Goal: Task Accomplishment & Management: Use online tool/utility

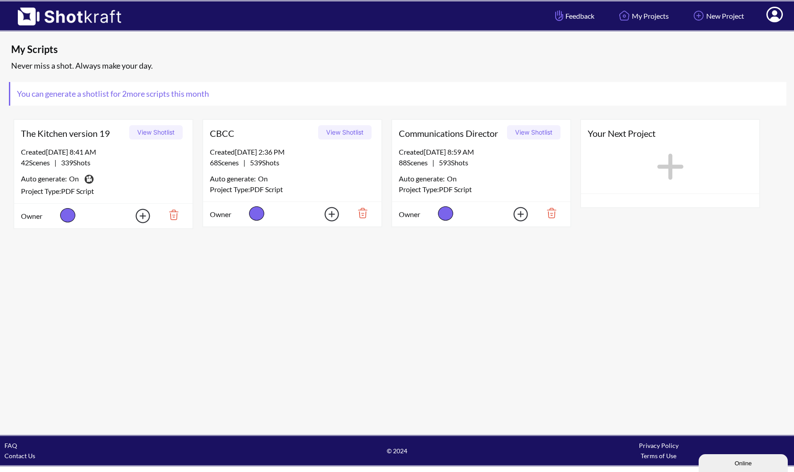
click at [521, 133] on button "View Shotlist" at bounding box center [533, 132] width 53 height 14
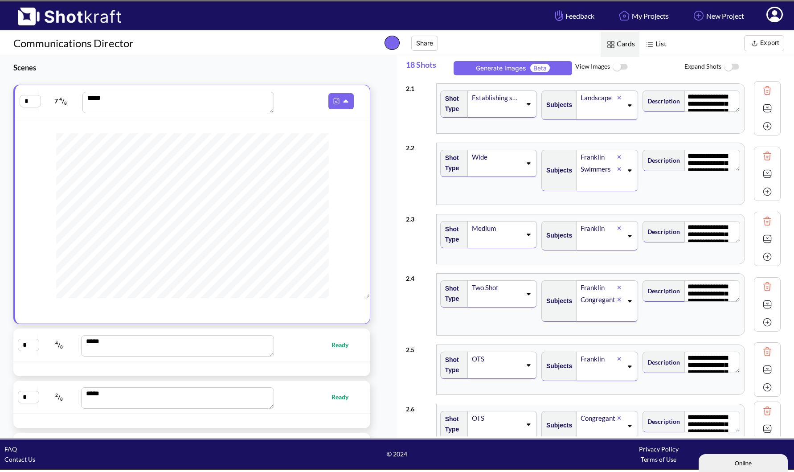
click at [760, 41] on button "Export" at bounding box center [764, 43] width 40 height 16
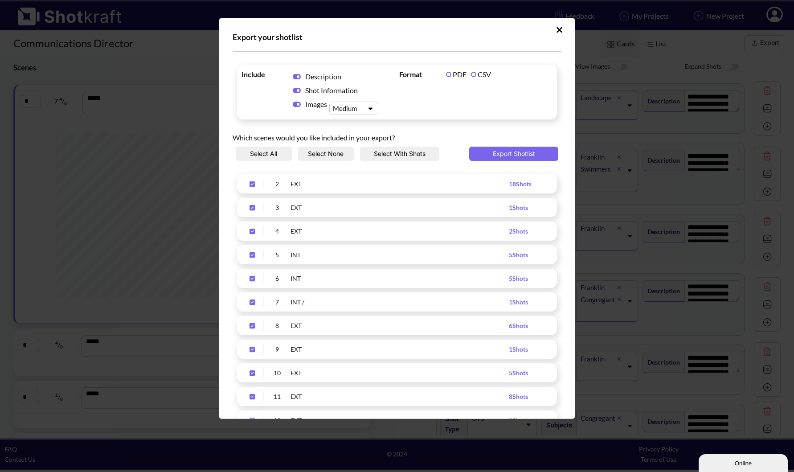
click at [270, 153] on button "Select All" at bounding box center [264, 154] width 56 height 14
click at [530, 156] on button "Export Shotlist" at bounding box center [513, 154] width 89 height 14
